Goal: Task Accomplishment & Management: Use online tool/utility

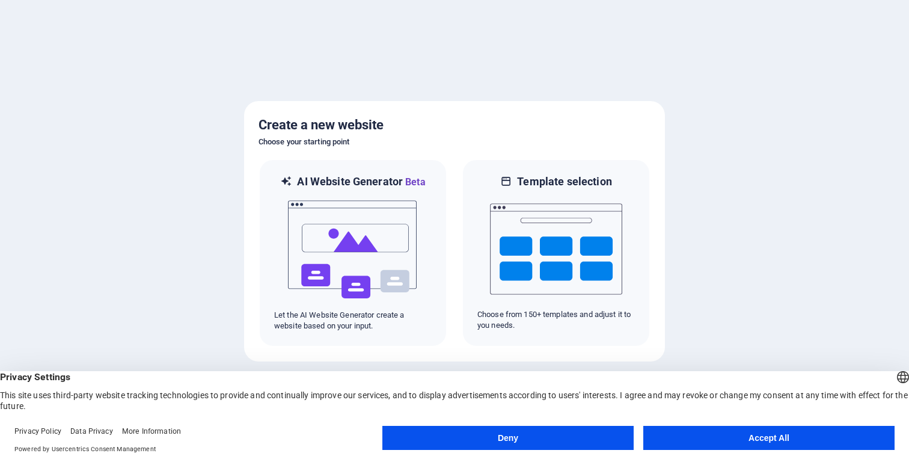
click at [720, 443] on button "Accept All" at bounding box center [768, 438] width 251 height 24
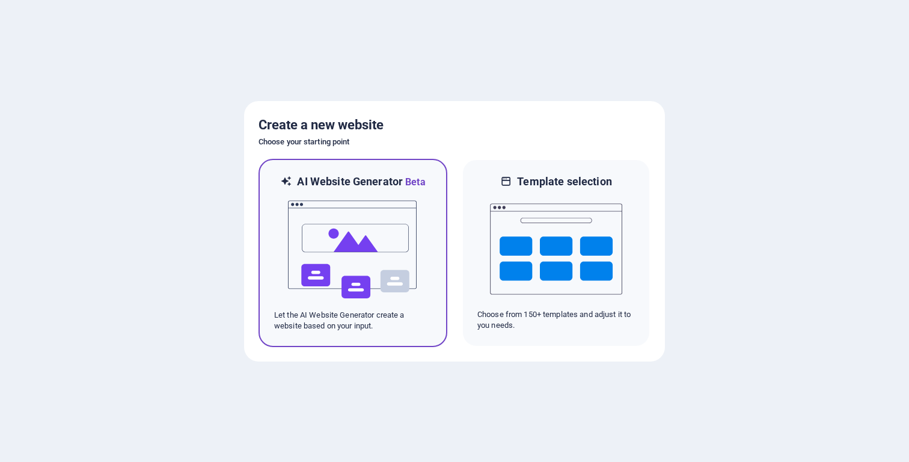
click at [361, 272] on img at bounding box center [353, 249] width 132 height 120
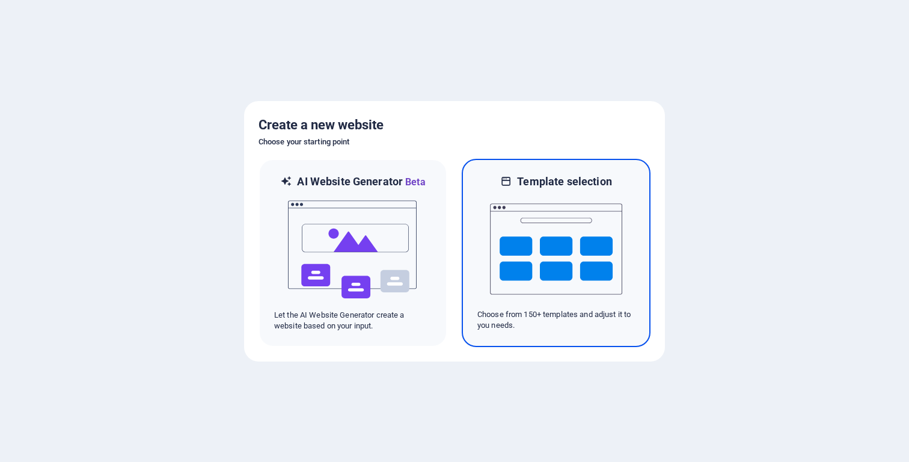
click at [583, 225] on img at bounding box center [556, 249] width 132 height 120
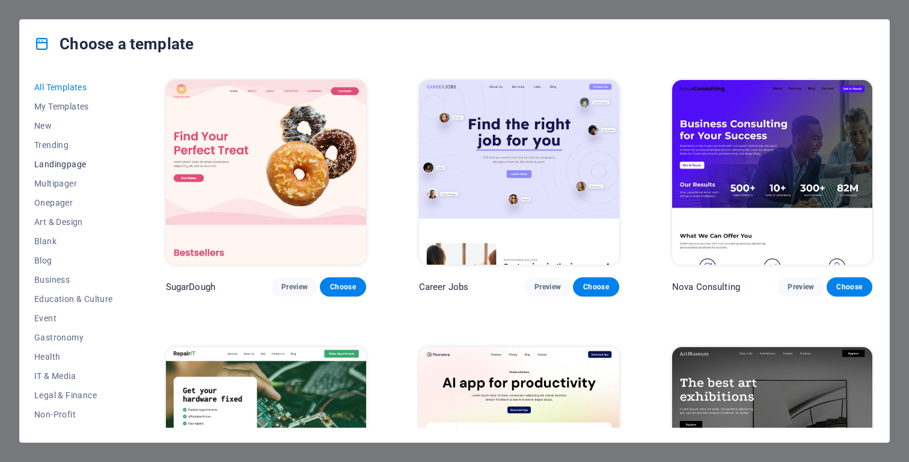
click at [59, 165] on span "Landingpage" at bounding box center [73, 164] width 79 height 10
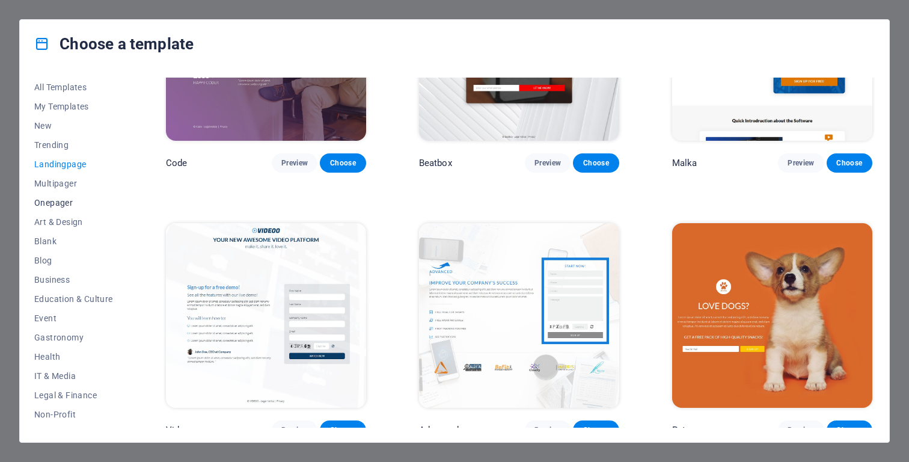
click at [63, 200] on span "Onepager" at bounding box center [73, 203] width 79 height 10
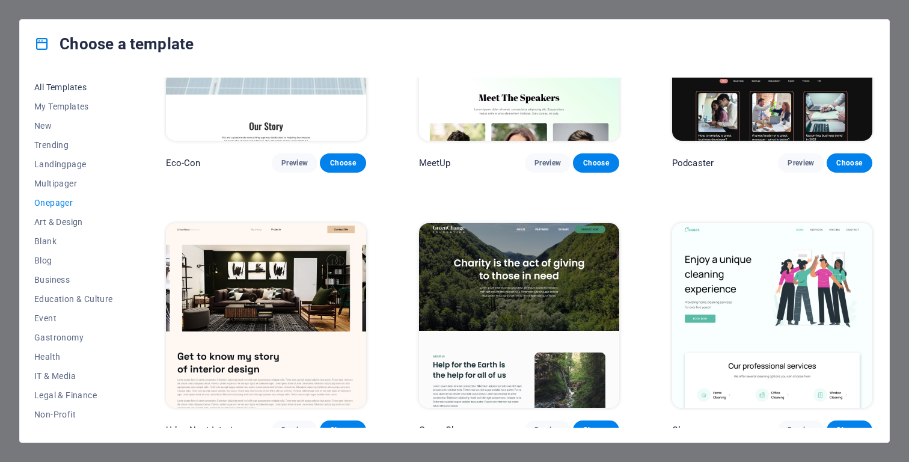
click at [48, 88] on span "All Templates" at bounding box center [73, 87] width 79 height 10
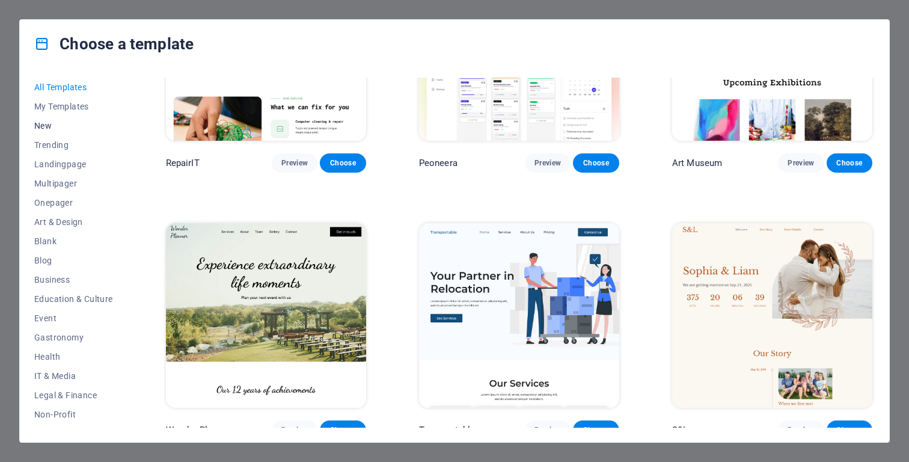
click at [38, 120] on button "New" at bounding box center [73, 125] width 79 height 19
click at [44, 125] on span "New" at bounding box center [73, 126] width 79 height 10
click at [44, 147] on span "Trending" at bounding box center [73, 145] width 79 height 10
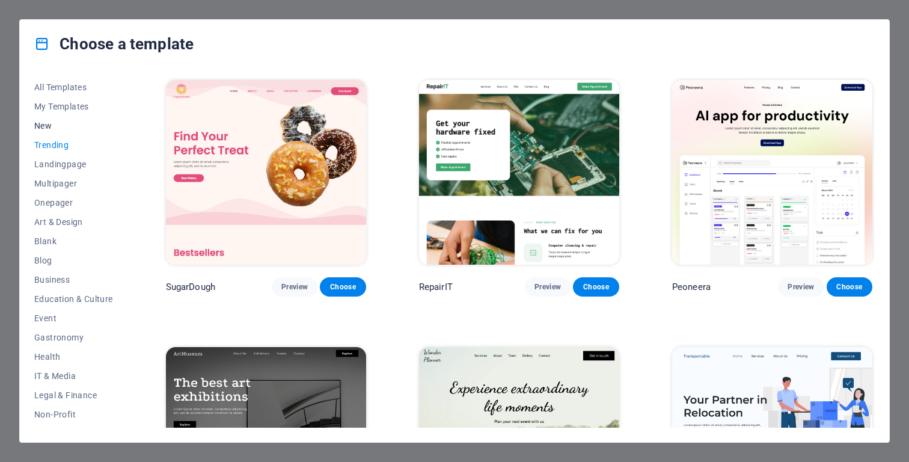
click at [57, 129] on span "New" at bounding box center [73, 126] width 79 height 10
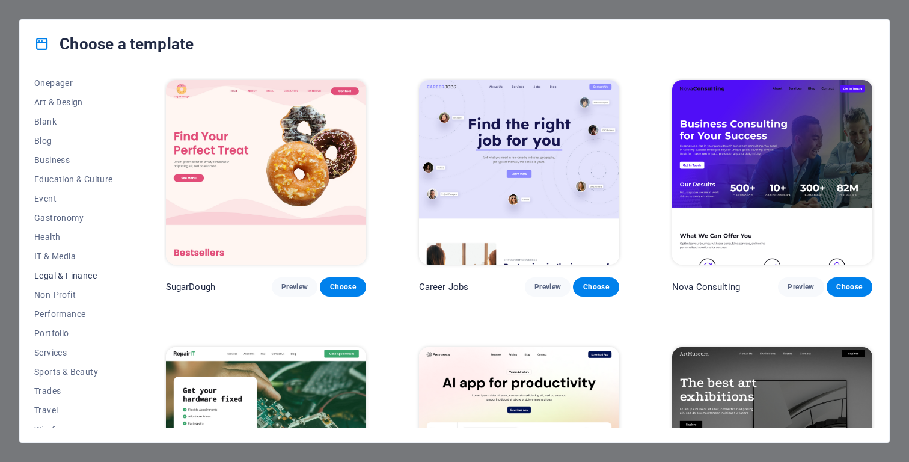
scroll to position [131, 0]
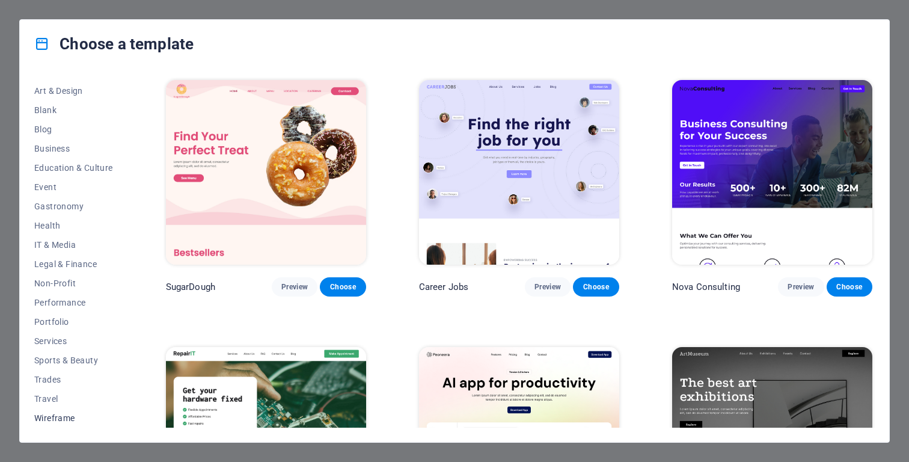
click at [65, 423] on button "Wireframe" at bounding box center [73, 417] width 79 height 19
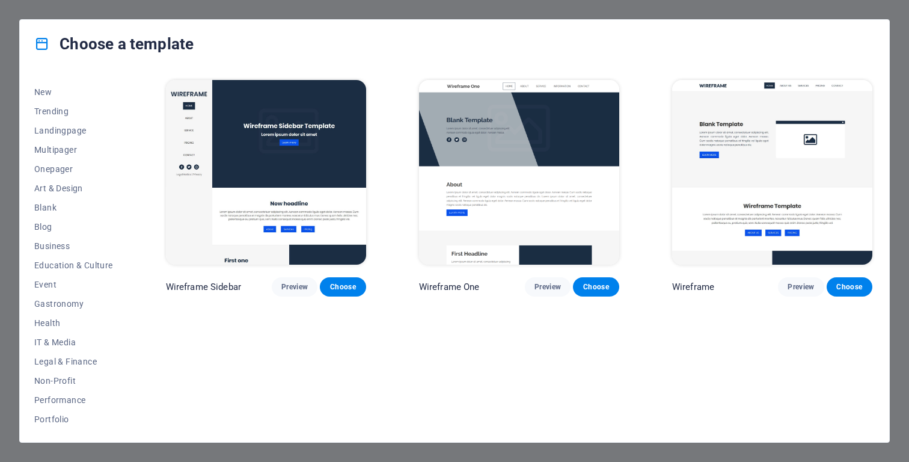
scroll to position [0, 0]
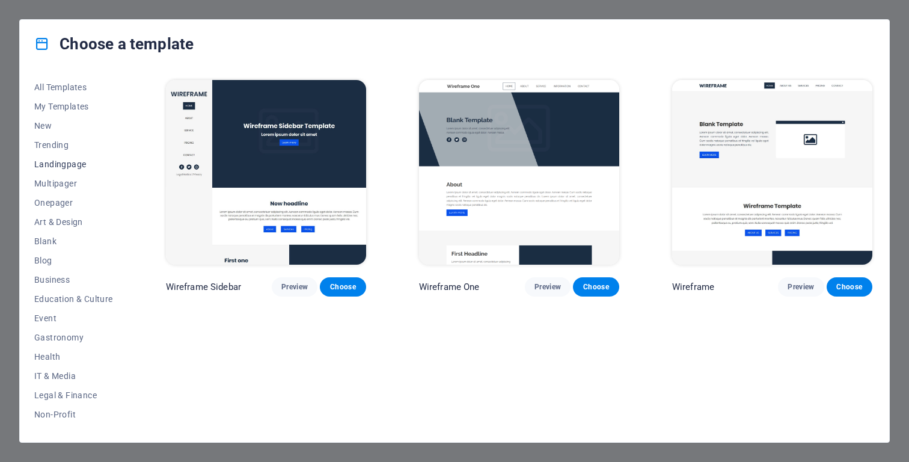
click at [51, 165] on span "Landingpage" at bounding box center [73, 164] width 79 height 10
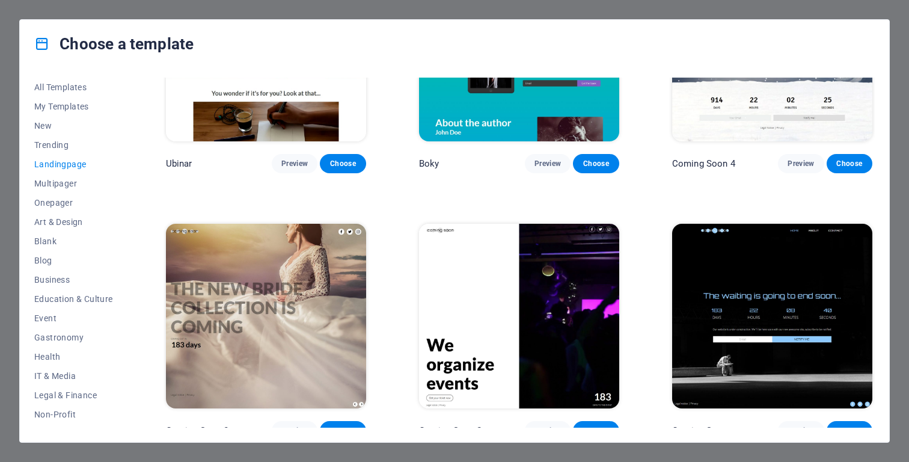
scroll to position [1994, 0]
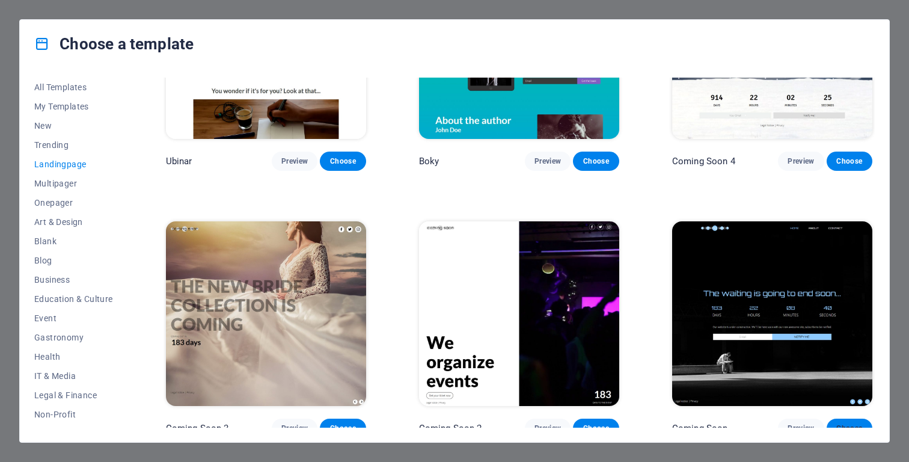
click at [847, 423] on span "Choose" at bounding box center [849, 428] width 26 height 10
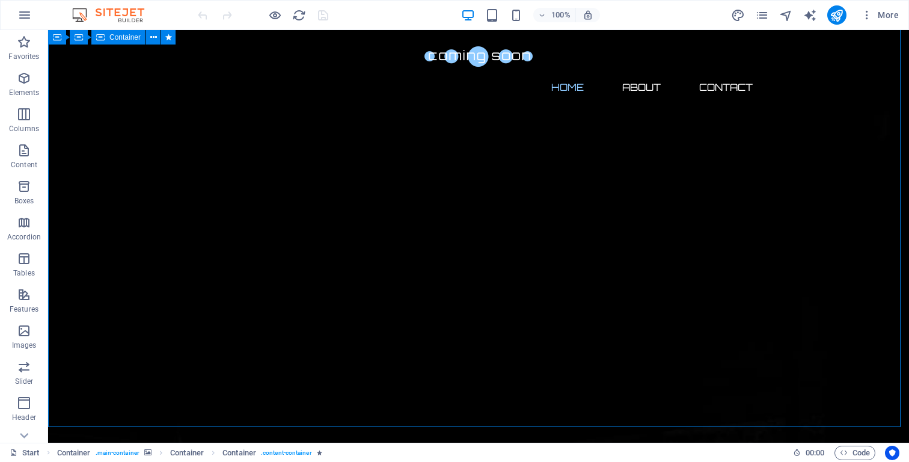
scroll to position [63, 0]
click at [22, 152] on icon "button" at bounding box center [24, 150] width 14 height 14
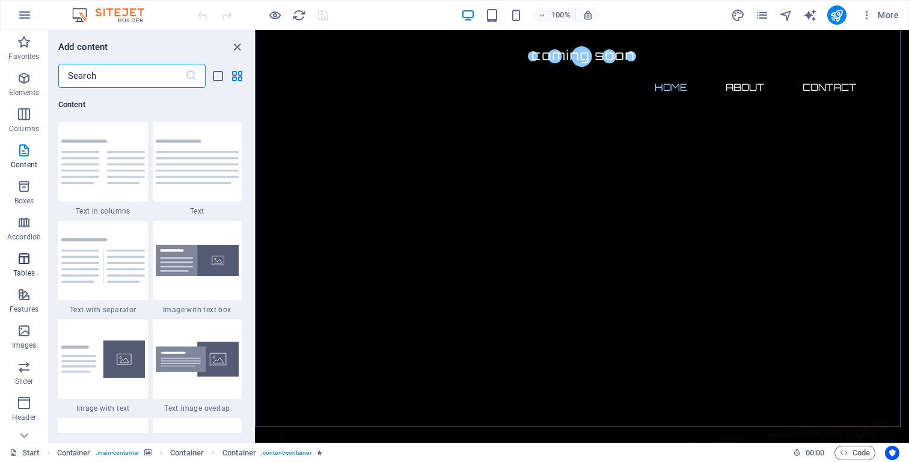
scroll to position [129, 0]
click at [236, 42] on icon "close panel" at bounding box center [237, 47] width 14 height 14
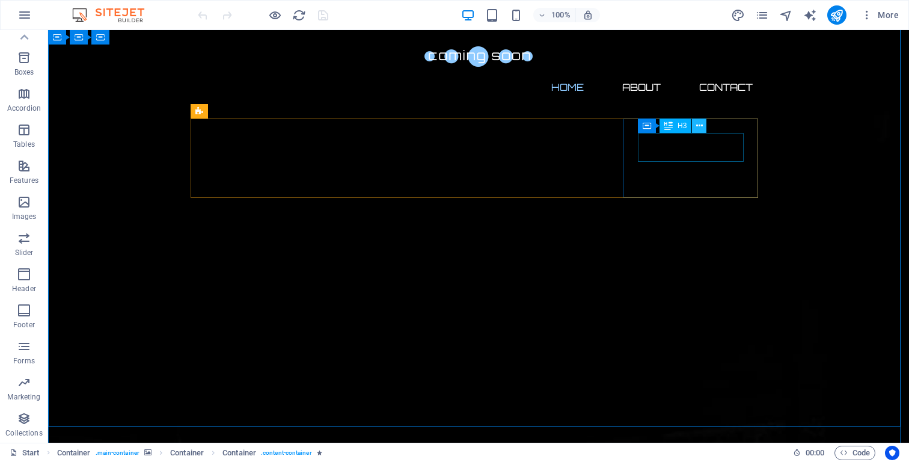
click at [700, 129] on icon at bounding box center [699, 126] width 7 height 13
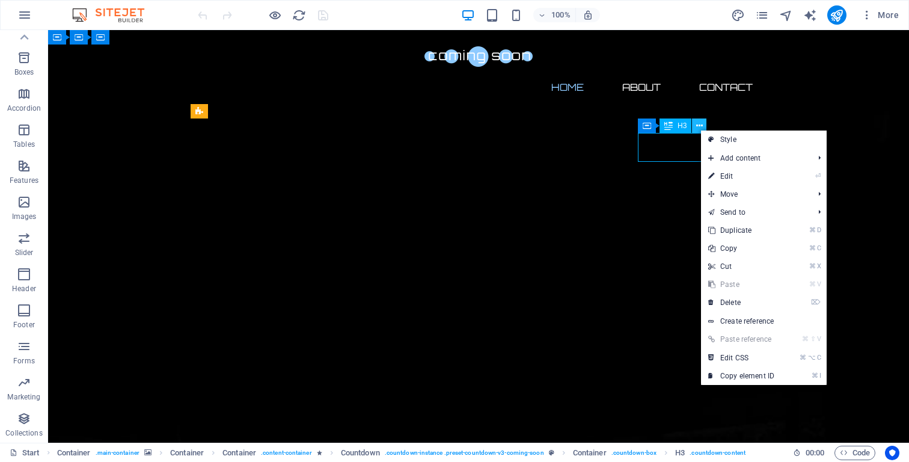
click at [700, 129] on icon at bounding box center [699, 126] width 7 height 13
click at [646, 128] on div "Container H3" at bounding box center [676, 125] width 76 height 15
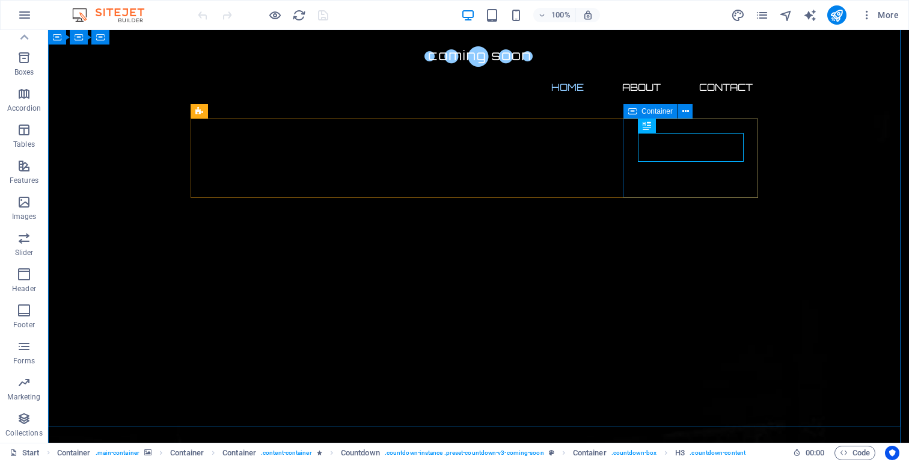
click at [646, 128] on div "H3" at bounding box center [651, 125] width 26 height 15
click at [220, 112] on span "Countdown" at bounding box center [226, 111] width 37 height 7
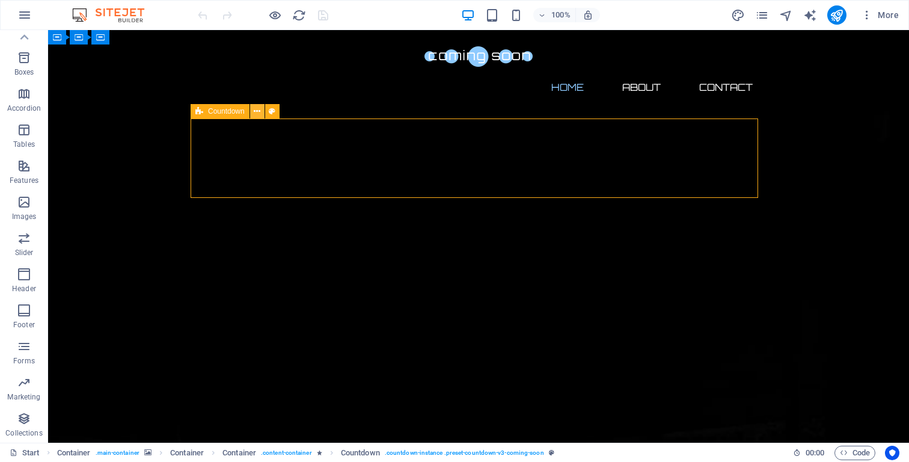
click at [259, 112] on icon at bounding box center [257, 111] width 7 height 13
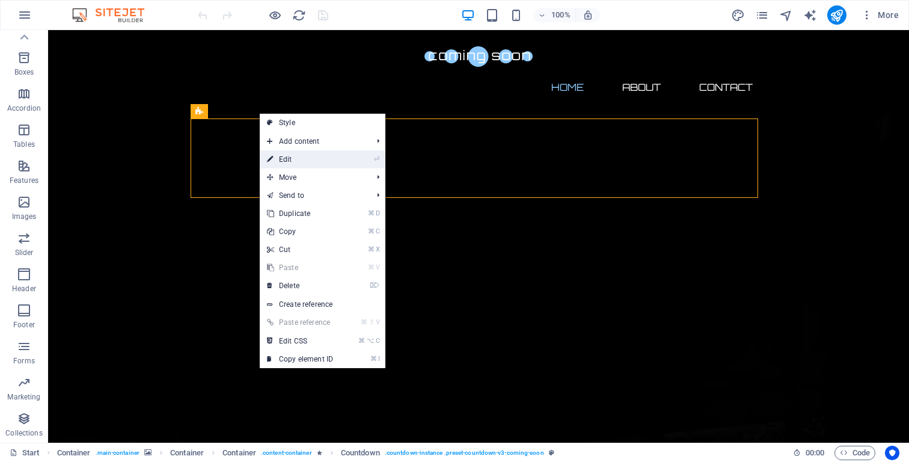
click at [290, 159] on link "⏎ Edit" at bounding box center [300, 159] width 81 height 18
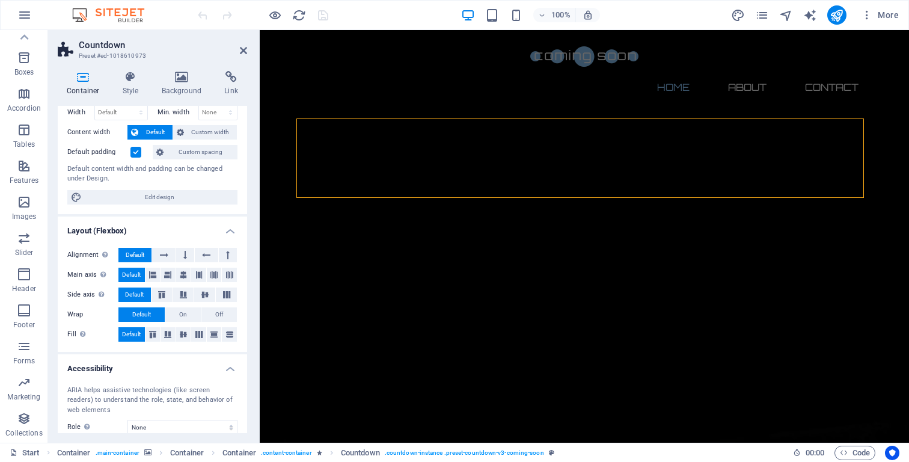
scroll to position [0, 0]
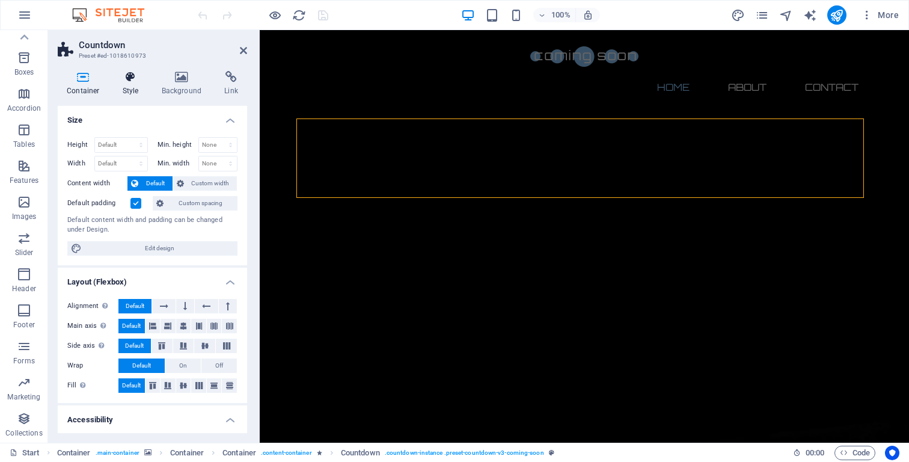
click at [130, 80] on icon at bounding box center [131, 77] width 34 height 12
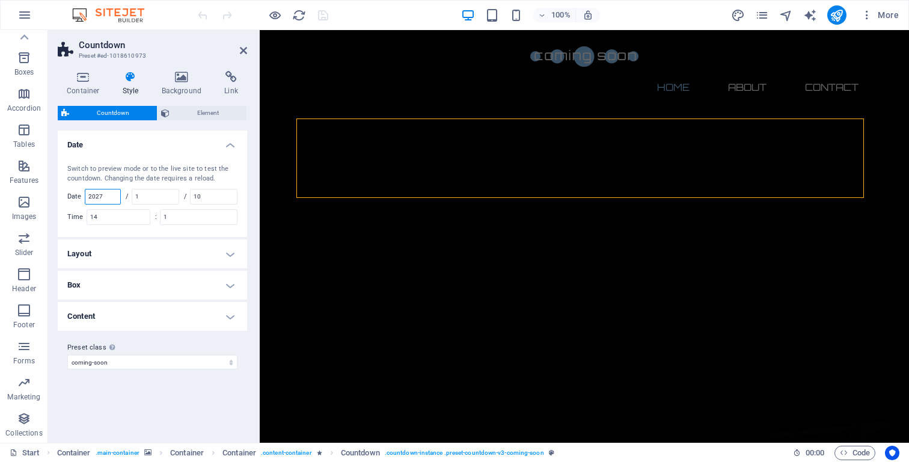
click at [112, 196] on input "2027" at bounding box center [102, 196] width 35 height 14
type input "2026"
click at [219, 194] on input "10" at bounding box center [214, 196] width 46 height 14
type input "1"
click at [243, 188] on div "Switch to preview mode or to the live site to test the countdown. Changing the …" at bounding box center [152, 194] width 194 height 85
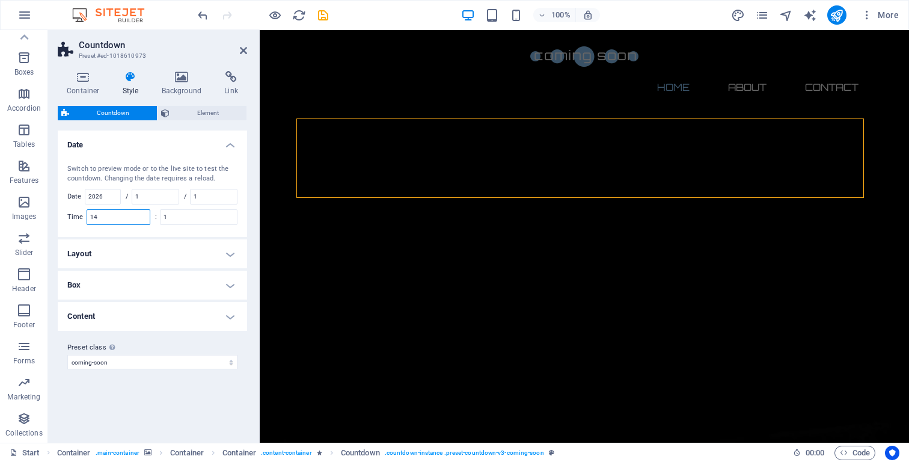
drag, startPoint x: 104, startPoint y: 217, endPoint x: 87, endPoint y: 215, distance: 17.0
click at [87, 215] on div "Time 14" at bounding box center [108, 217] width 83 height 16
type input "1"
click at [197, 218] on input "1" at bounding box center [199, 217] width 76 height 14
type input "1"
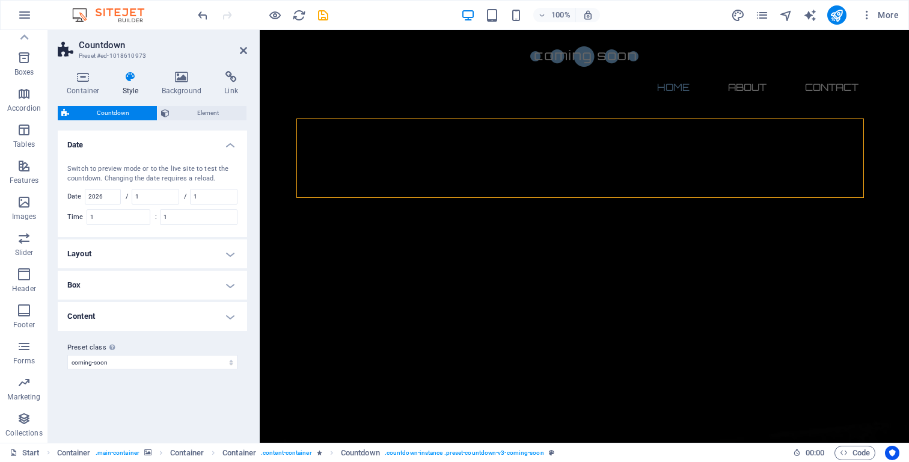
click at [152, 247] on h4 "Layout" at bounding box center [152, 253] width 189 height 29
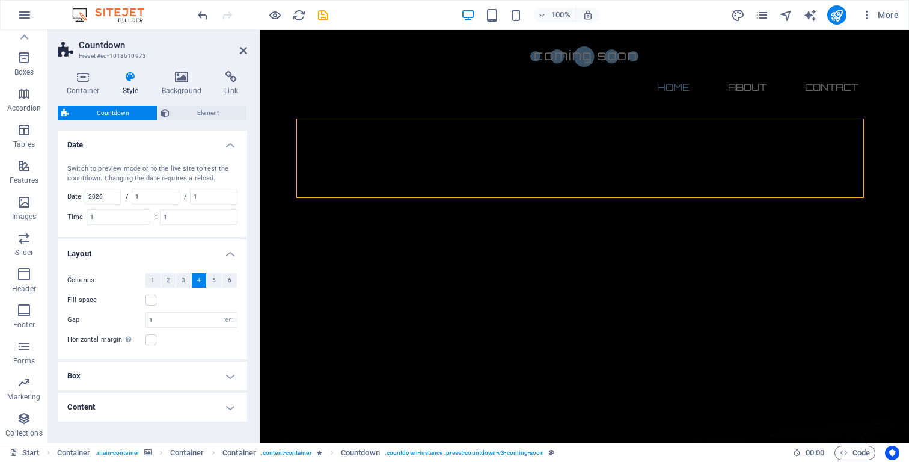
click at [179, 378] on h4 "Box" at bounding box center [152, 375] width 189 height 29
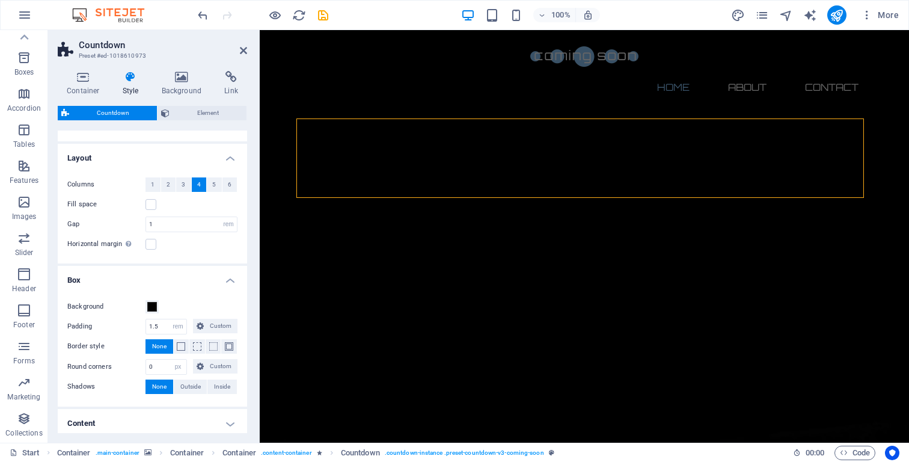
scroll to position [147, 0]
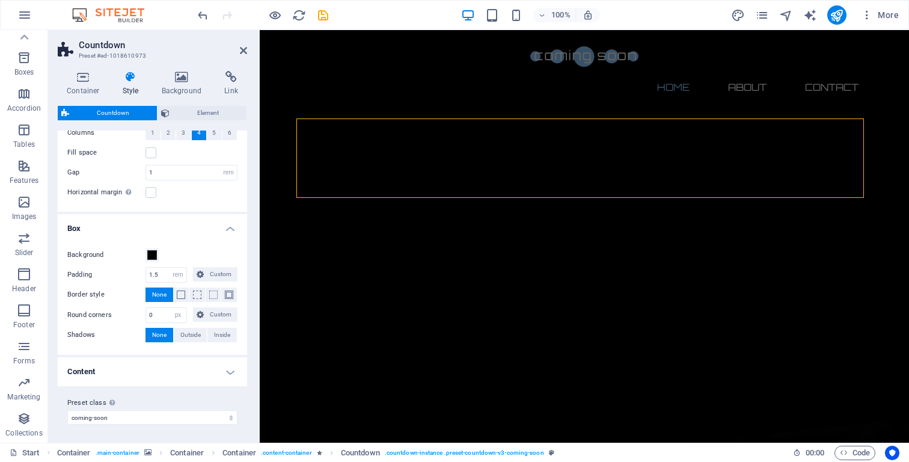
click at [176, 375] on h4 "Content" at bounding box center [152, 371] width 189 height 29
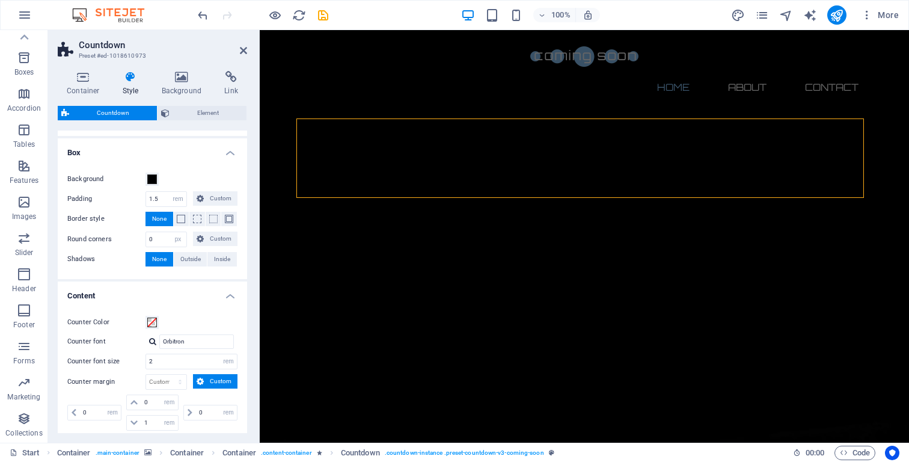
scroll to position [347, 0]
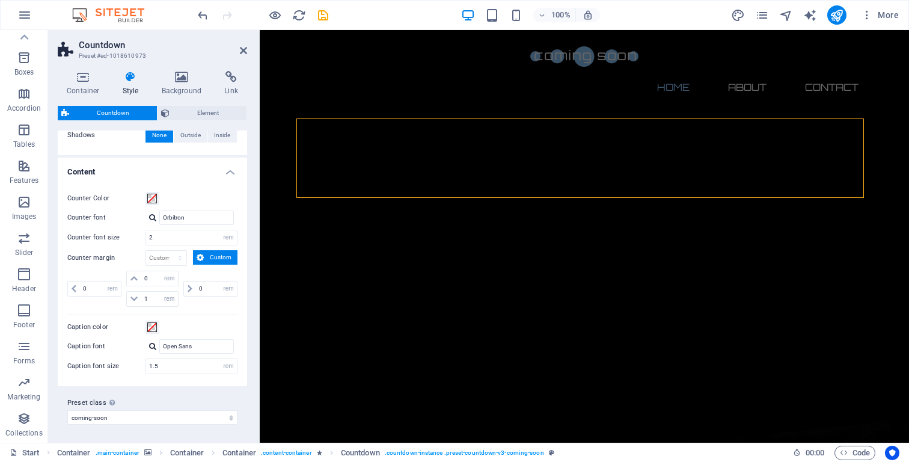
click at [215, 55] on h3 "Preset #ed-1018610973" at bounding box center [151, 56] width 144 height 11
click at [196, 117] on span "Element" at bounding box center [208, 113] width 70 height 14
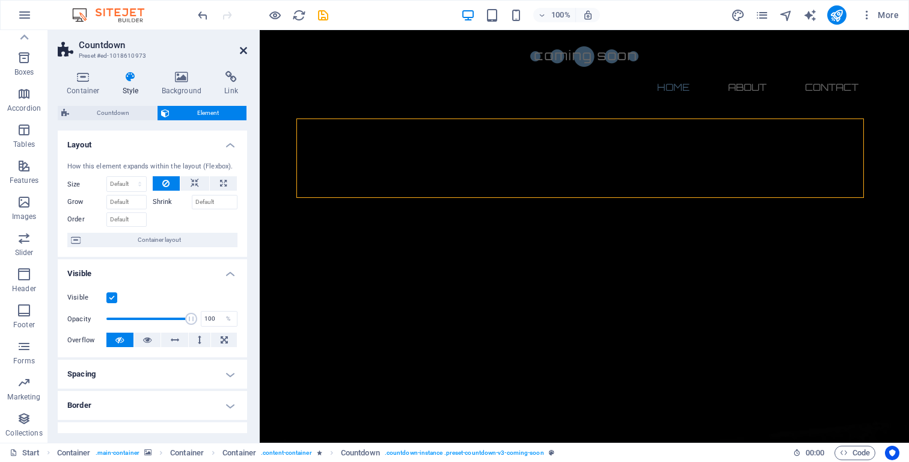
click at [245, 51] on icon at bounding box center [243, 51] width 7 height 10
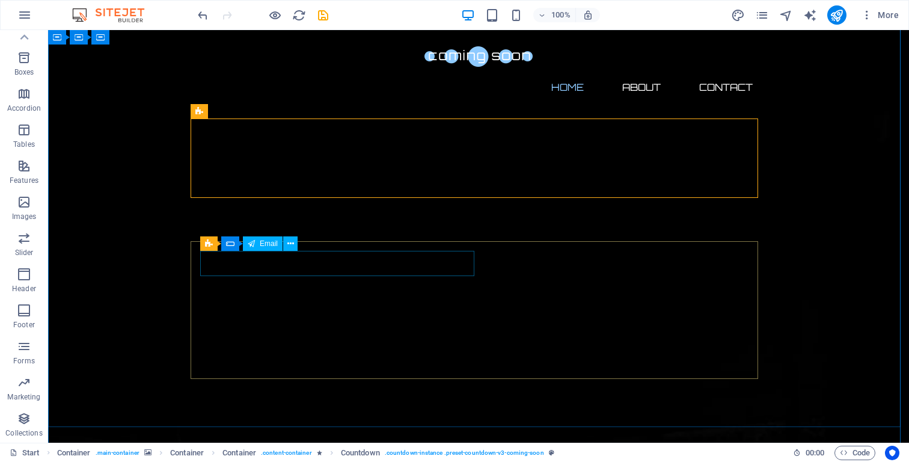
click at [255, 245] on icon at bounding box center [251, 243] width 7 height 14
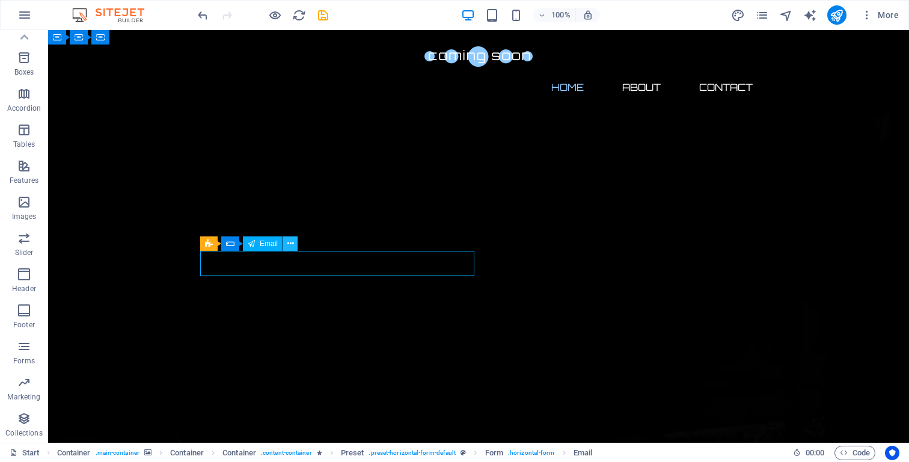
click at [289, 242] on icon at bounding box center [290, 243] width 7 height 13
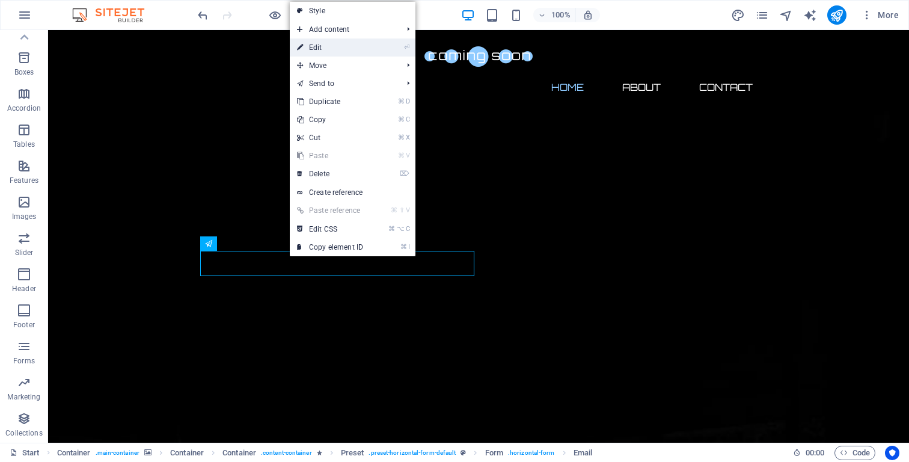
click at [332, 43] on link "⏎ Edit" at bounding box center [330, 47] width 81 height 18
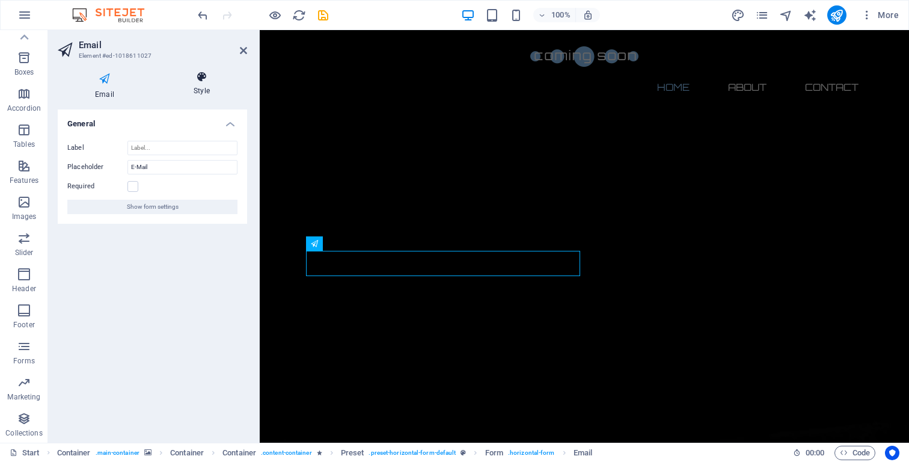
click at [195, 72] on icon at bounding box center [201, 77] width 91 height 12
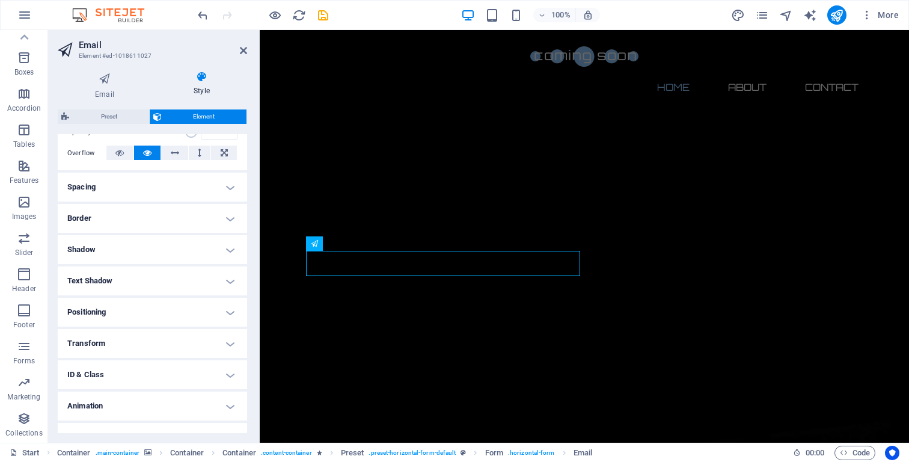
scroll to position [209, 0]
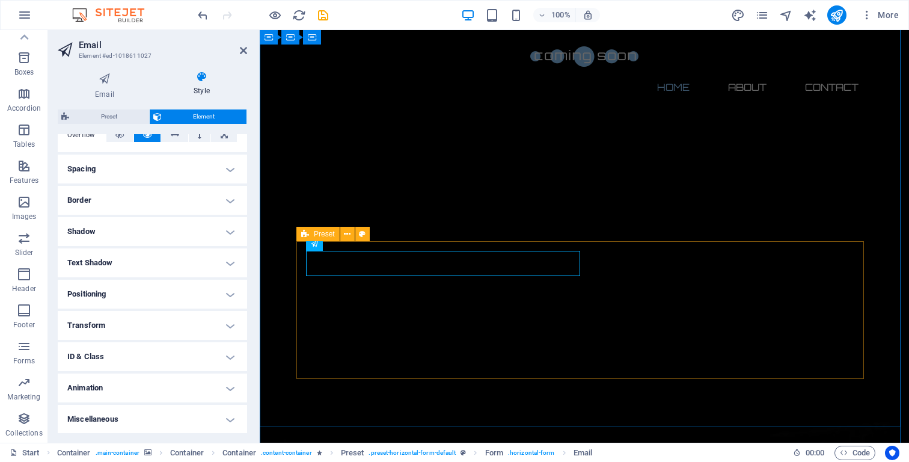
click at [322, 236] on span "Preset" at bounding box center [324, 233] width 21 height 7
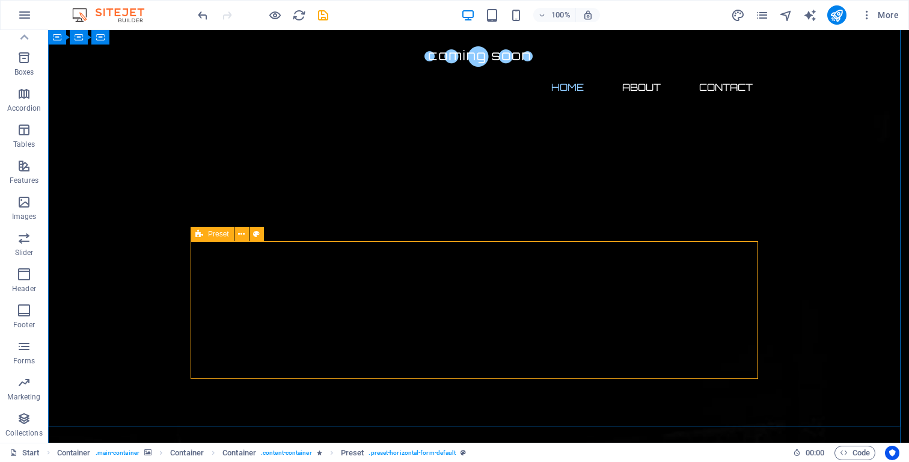
click at [211, 237] on span "Preset" at bounding box center [218, 233] width 21 height 7
click at [258, 236] on icon at bounding box center [256, 234] width 7 height 13
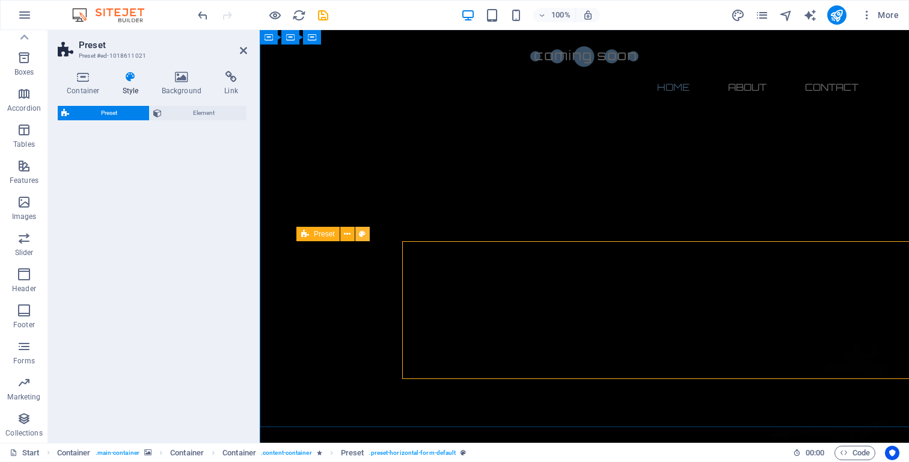
select select "px"
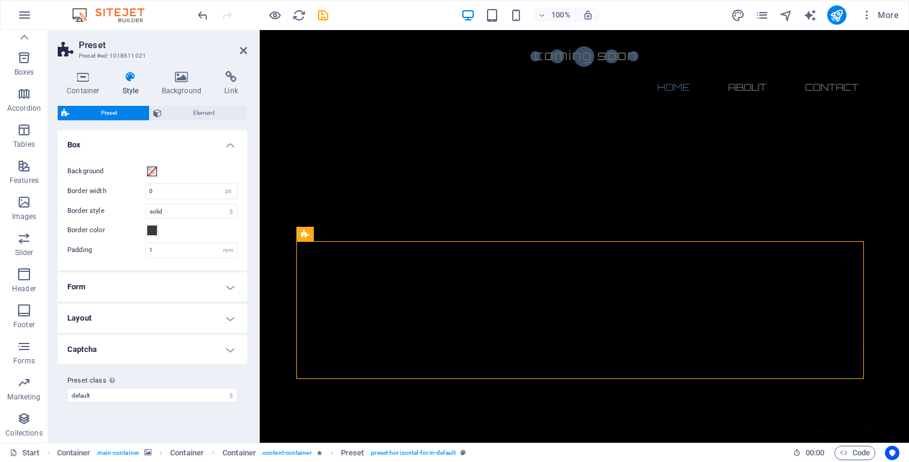
click at [227, 287] on h4 "Form" at bounding box center [152, 286] width 189 height 29
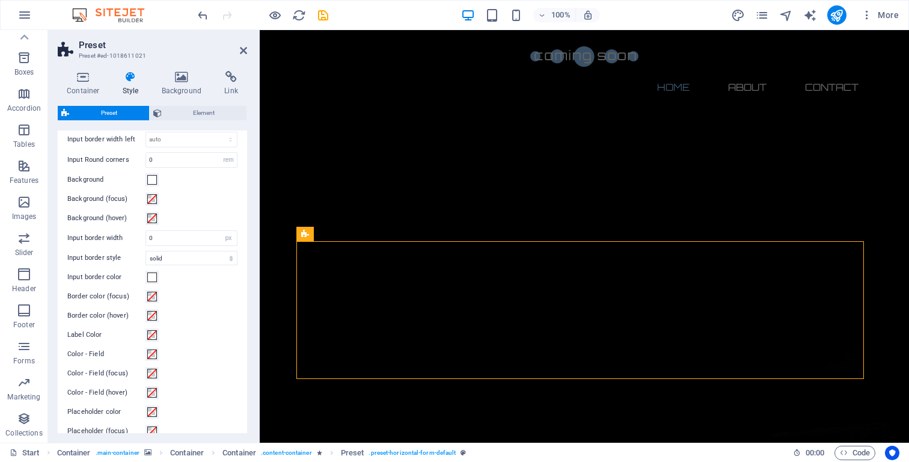
scroll to position [441, 0]
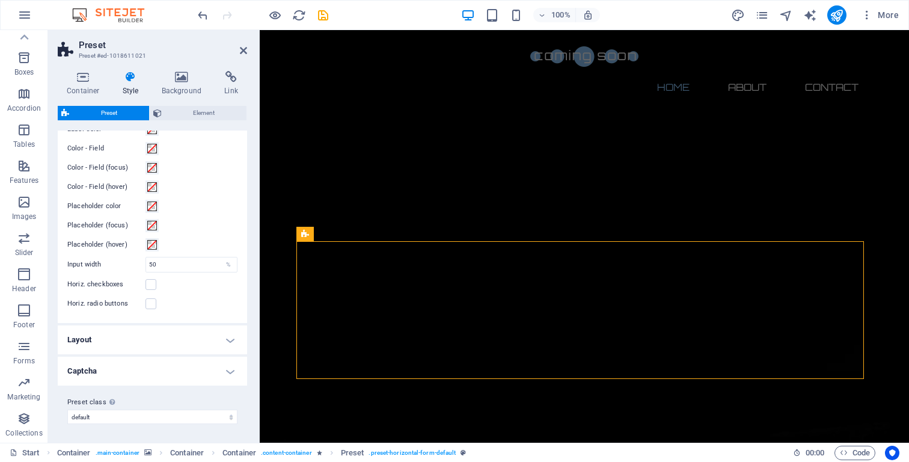
click at [191, 340] on h4 "Layout" at bounding box center [152, 339] width 189 height 29
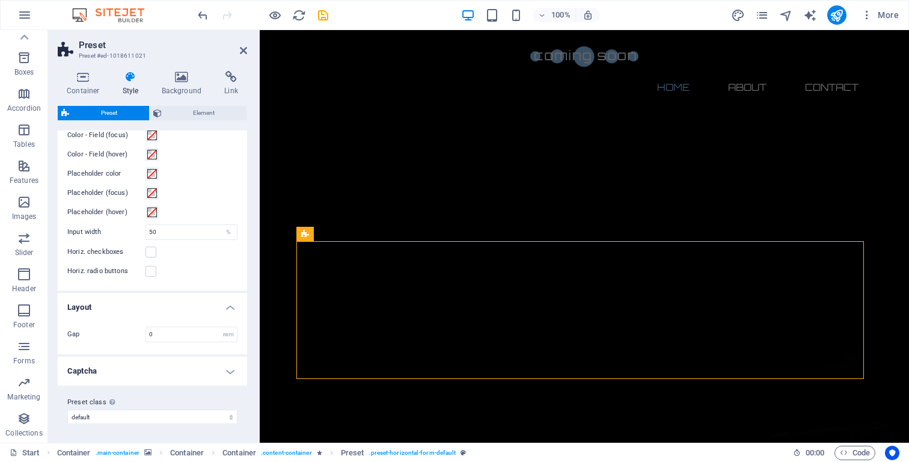
click at [204, 366] on h4 "Captcha" at bounding box center [152, 371] width 189 height 29
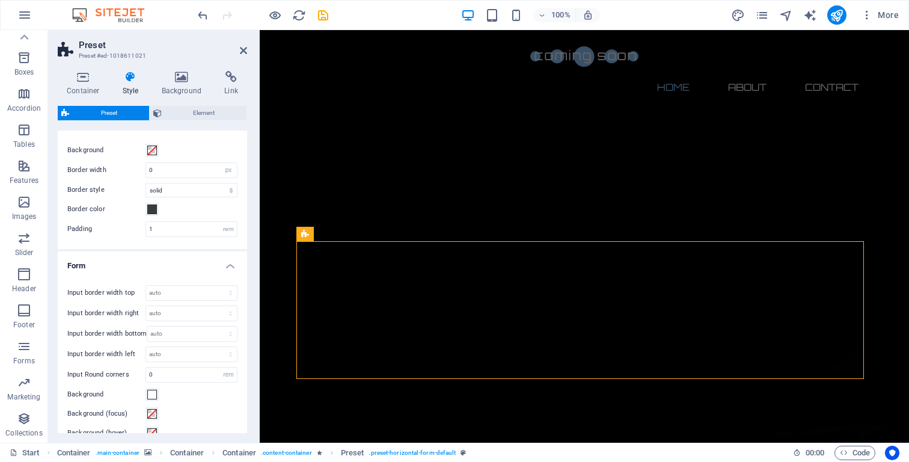
scroll to position [0, 0]
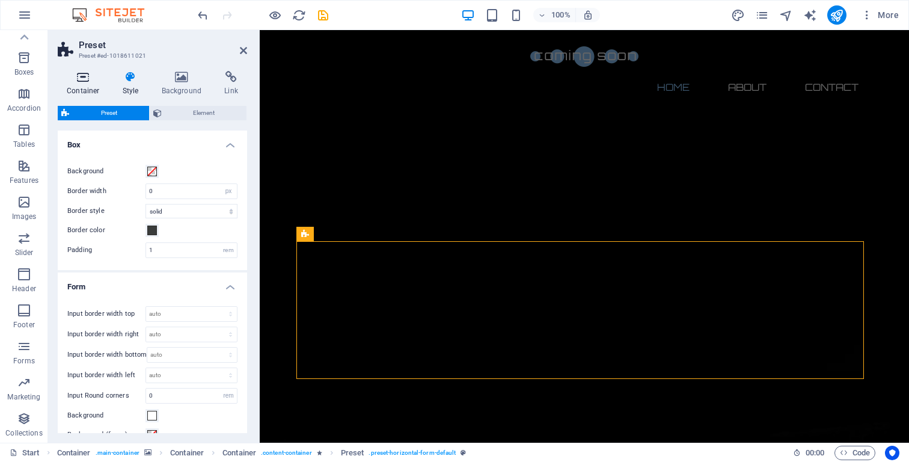
click at [87, 76] on icon at bounding box center [83, 77] width 51 height 12
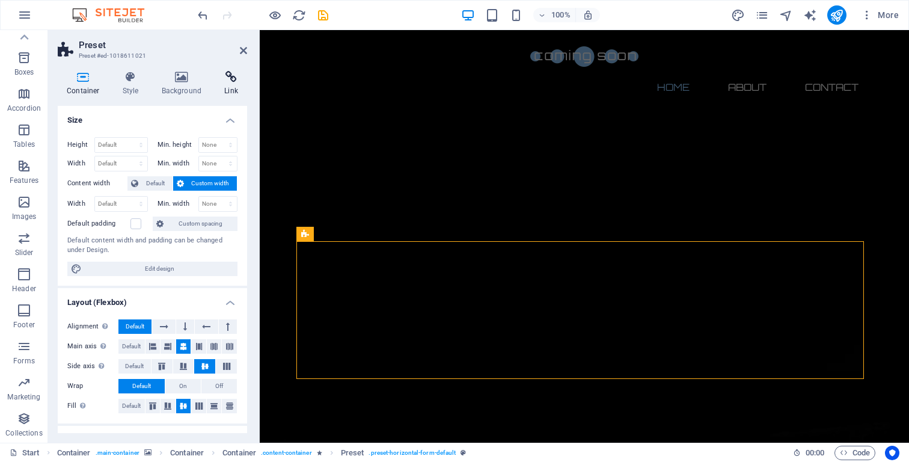
click at [231, 83] on h4 "Link" at bounding box center [231, 83] width 32 height 25
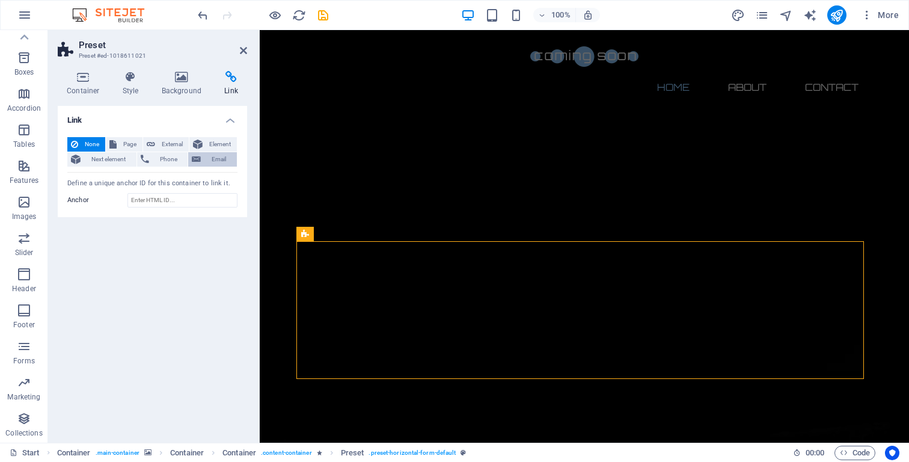
click at [209, 156] on span "Email" at bounding box center [218, 159] width 29 height 14
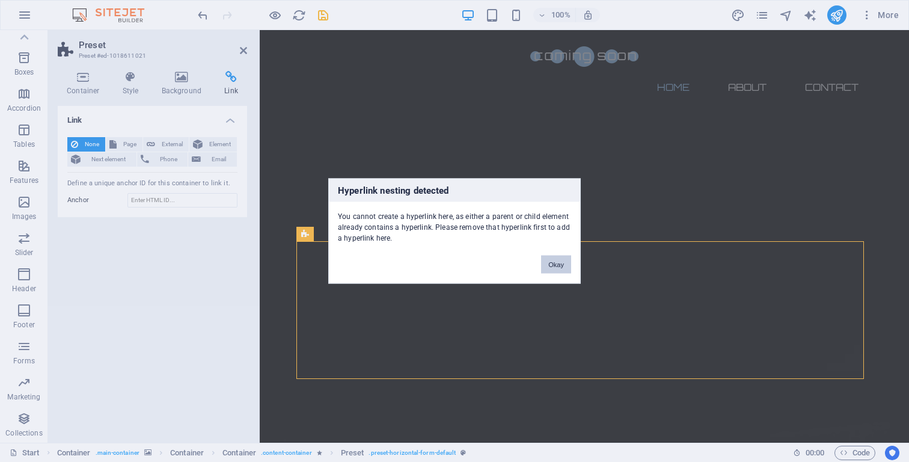
click at [551, 262] on button "Okay" at bounding box center [556, 265] width 30 height 18
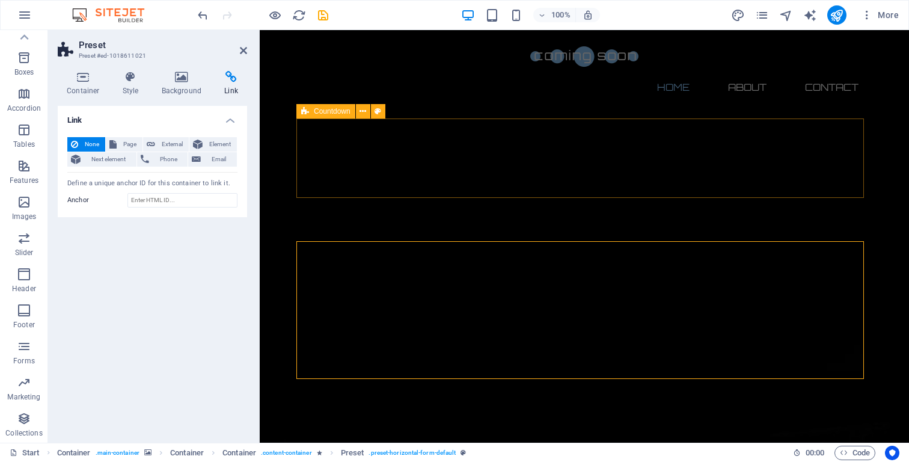
click at [248, 47] on aside "Preset Preset #ed-1018611021 Container Style Background Link Size Height Defaul…" at bounding box center [154, 236] width 212 height 412
click at [242, 52] on icon at bounding box center [243, 51] width 7 height 10
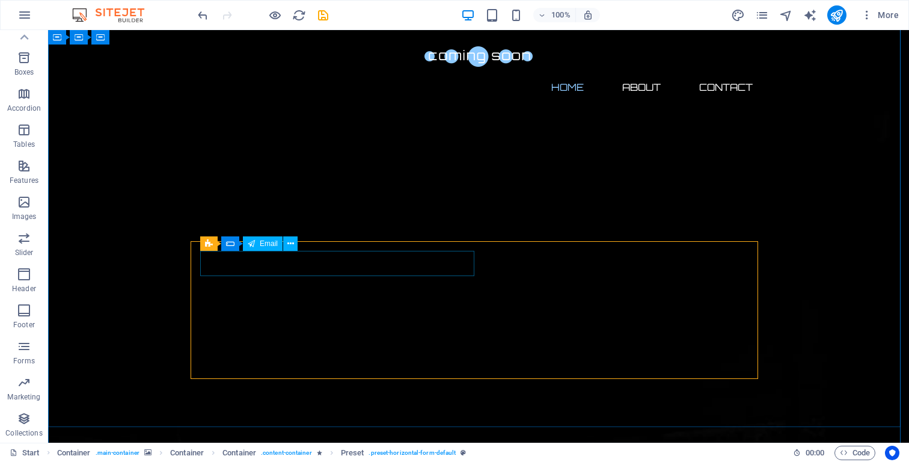
click at [264, 246] on span "Email" at bounding box center [269, 243] width 18 height 7
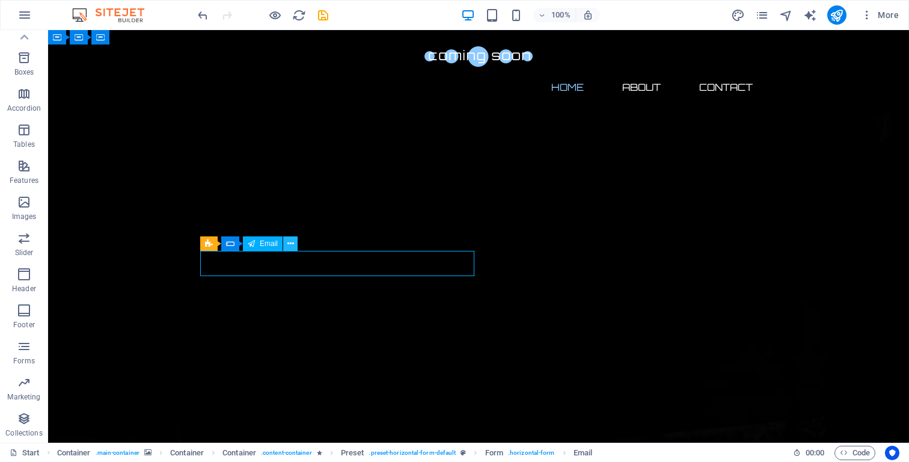
click at [291, 245] on icon at bounding box center [290, 243] width 7 height 13
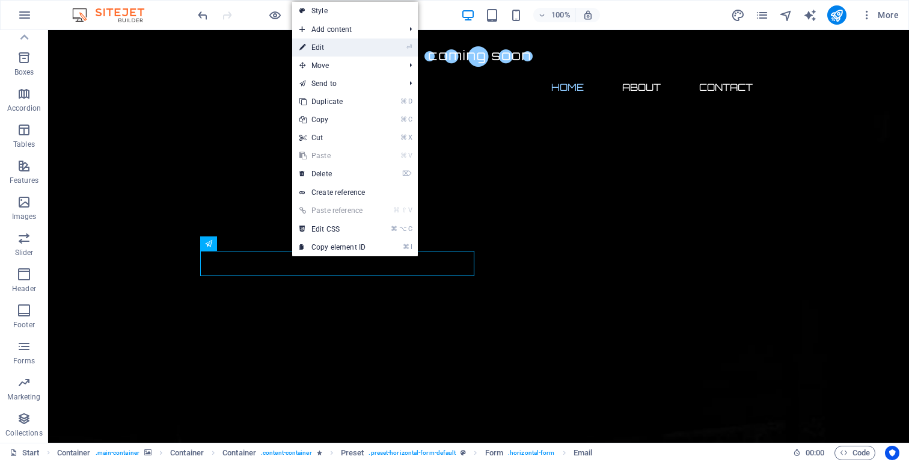
click at [338, 49] on link "⏎ Edit" at bounding box center [332, 47] width 81 height 18
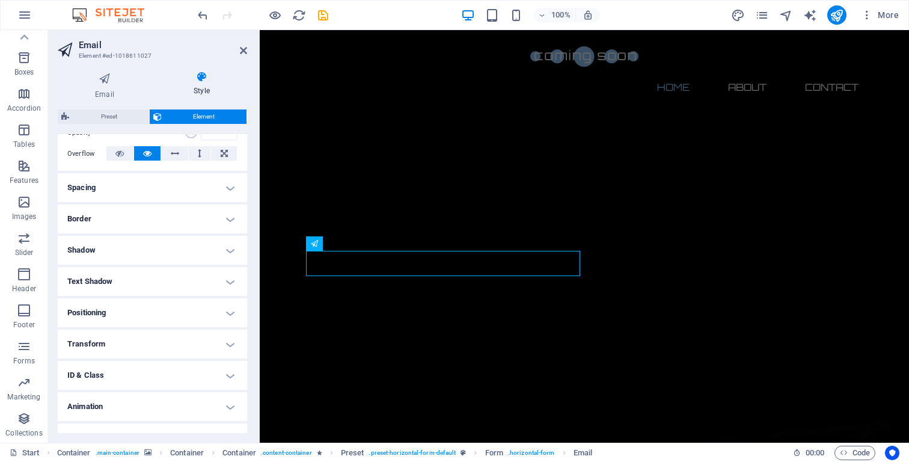
scroll to position [209, 0]
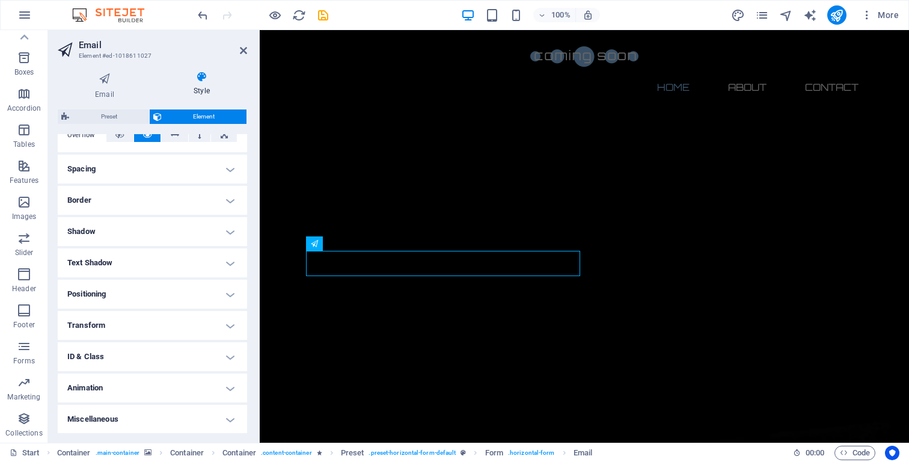
click at [222, 167] on h4 "Spacing" at bounding box center [152, 169] width 189 height 29
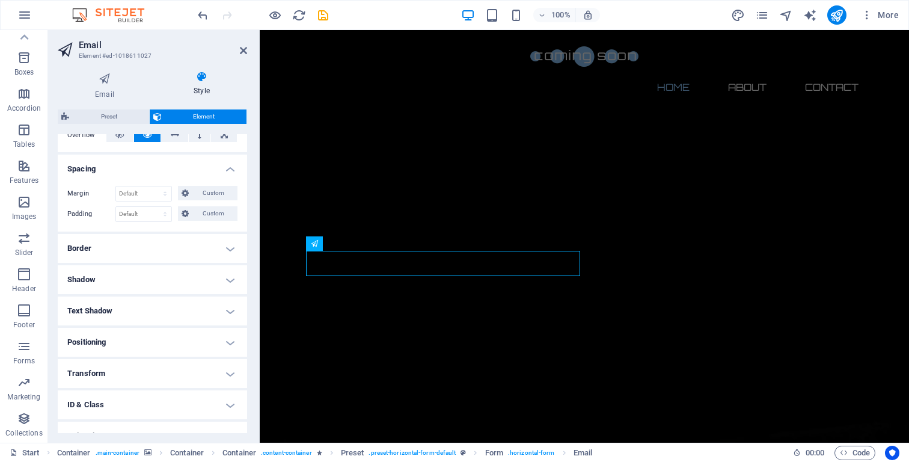
click at [224, 252] on h4 "Border" at bounding box center [152, 248] width 189 height 29
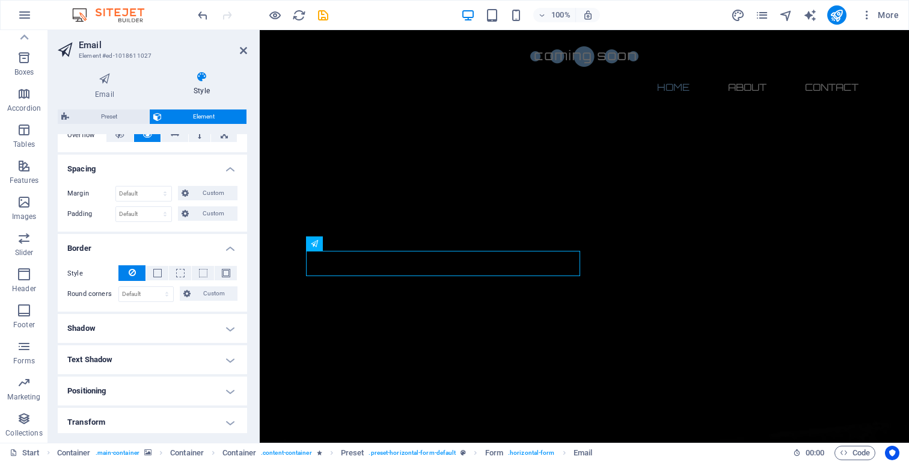
scroll to position [211, 0]
click at [223, 320] on h4 "Shadow" at bounding box center [152, 325] width 189 height 29
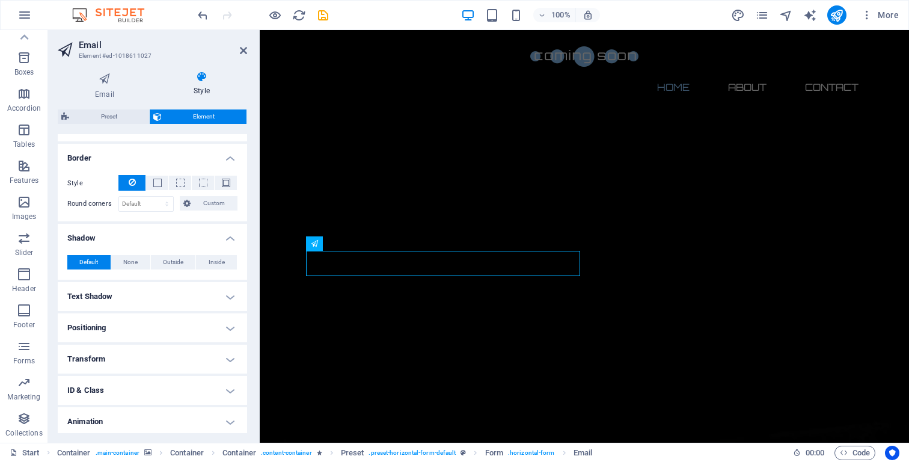
scroll to position [332, 0]
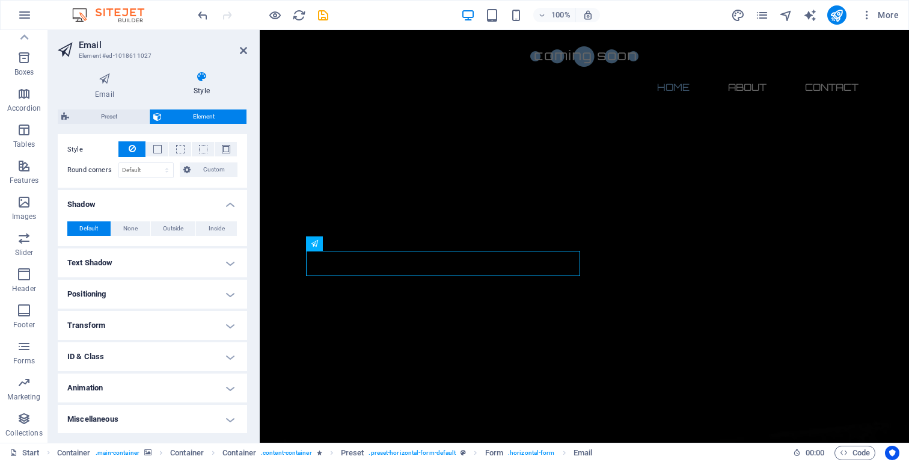
click at [225, 262] on h4 "Text Shadow" at bounding box center [152, 262] width 189 height 29
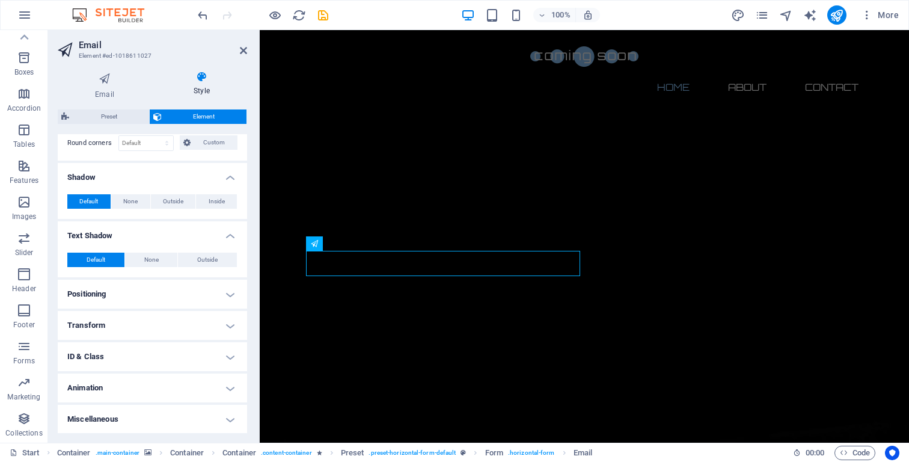
click at [216, 291] on h4 "Positioning" at bounding box center [152, 294] width 189 height 29
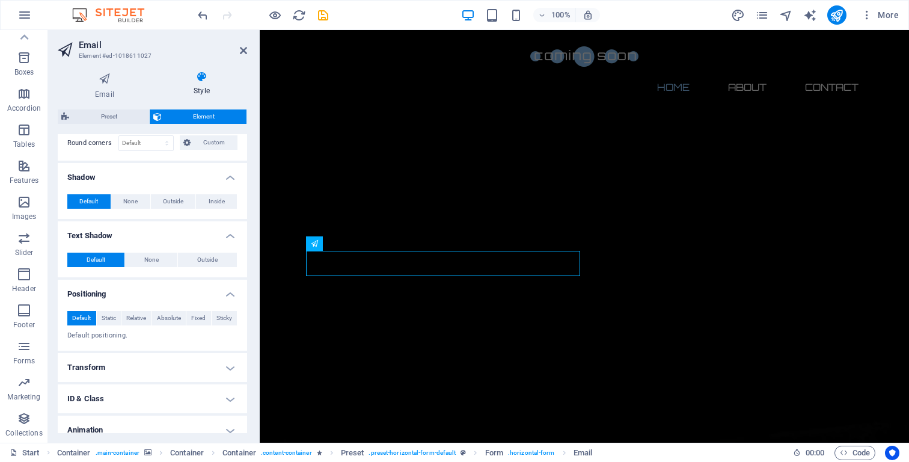
scroll to position [401, 0]
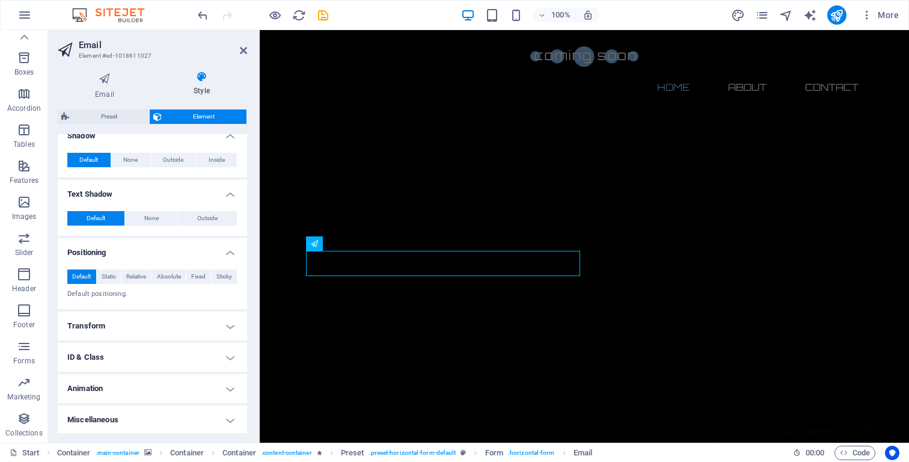
click at [215, 322] on h4 "Transform" at bounding box center [152, 325] width 189 height 29
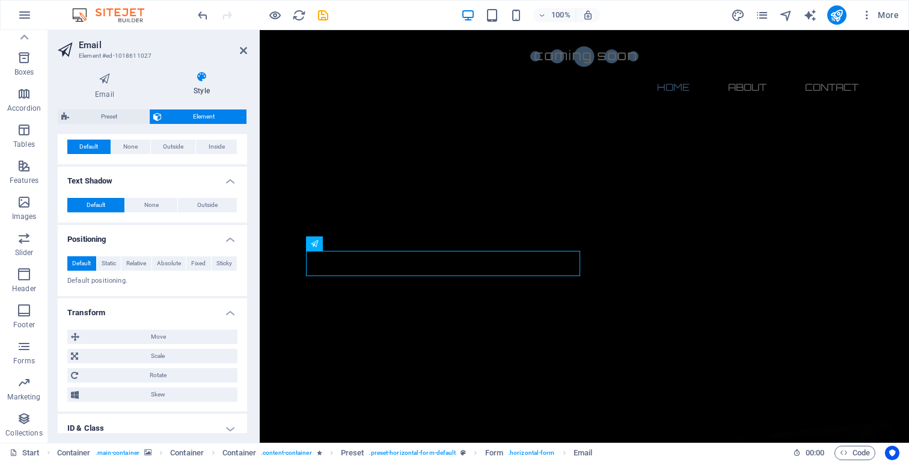
scroll to position [485, 0]
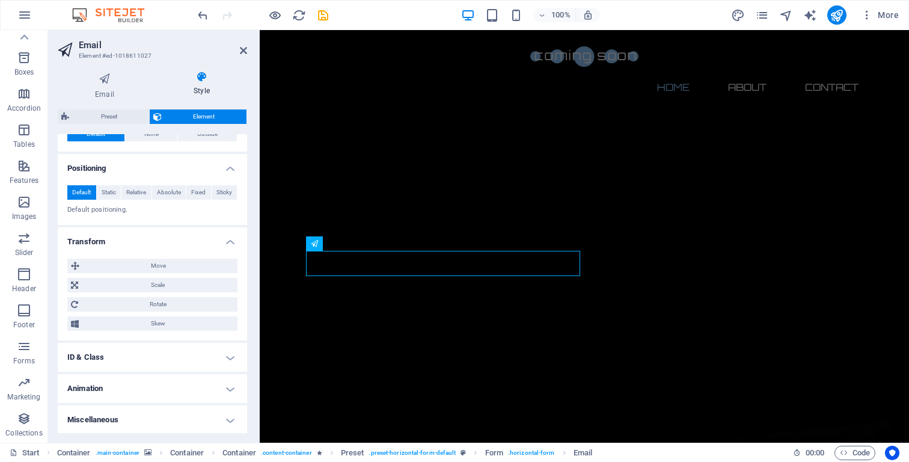
click at [225, 417] on h4 "Miscellaneous" at bounding box center [152, 419] width 189 height 29
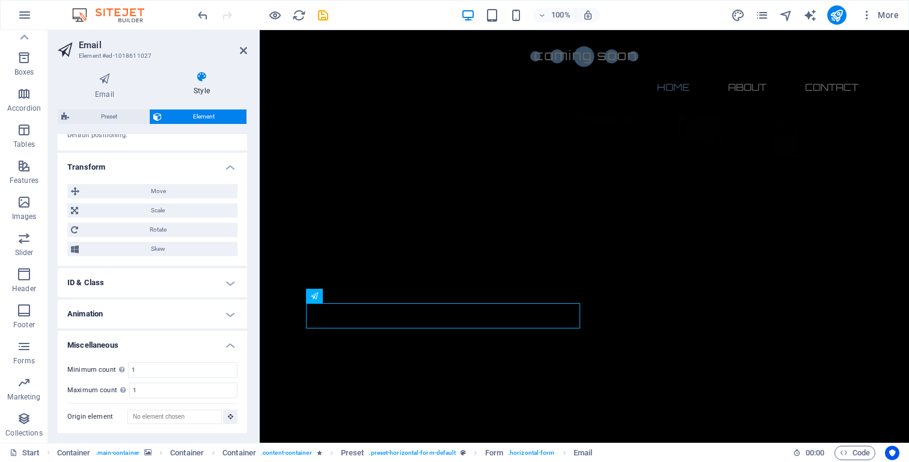
scroll to position [10, 0]
click at [184, 114] on span "Element" at bounding box center [204, 116] width 78 height 14
click at [96, 115] on span "Preset" at bounding box center [109, 116] width 73 height 14
select select "px"
select select "rem"
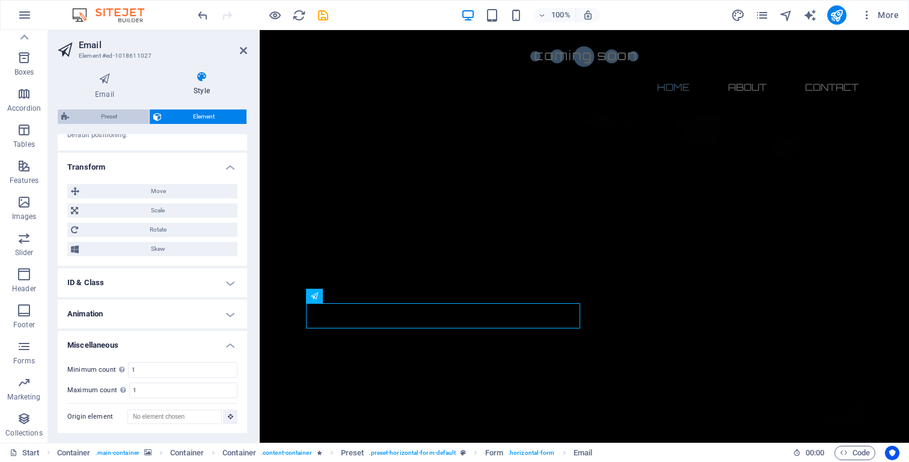
select select "px"
select select "rem"
select select "px"
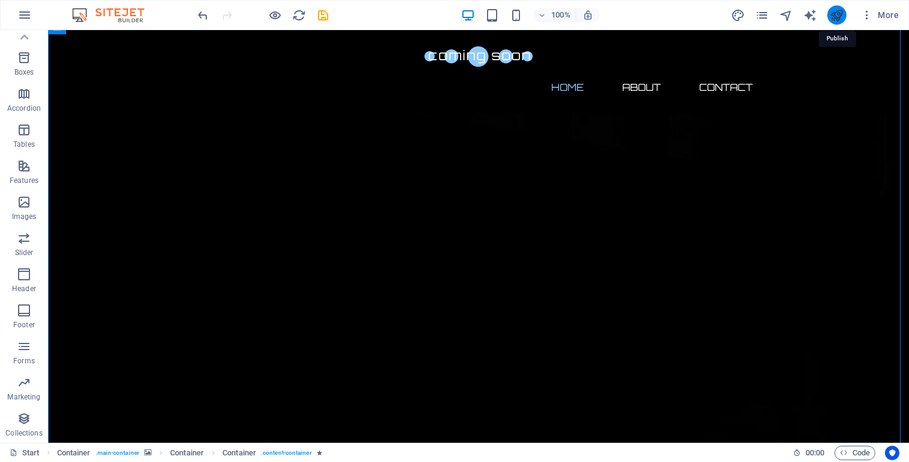
click at [833, 17] on icon "publish" at bounding box center [837, 15] width 14 height 14
checkbox input "false"
